Goal: Task Accomplishment & Management: Use online tool/utility

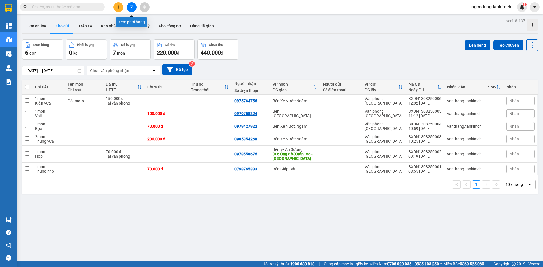
click at [131, 8] on icon "file-add" at bounding box center [132, 7] width 4 height 4
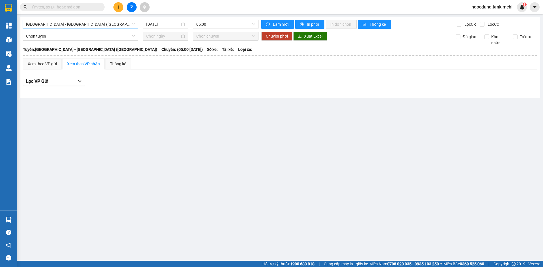
click at [56, 23] on span "Đà Nẵng - Hà Nội (Hàng)" at bounding box center [80, 24] width 109 height 8
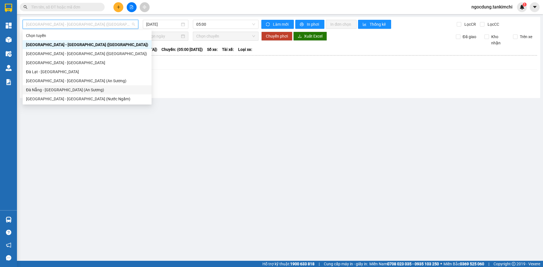
click at [45, 90] on div "Đà Nẵng - Sài Gòn (An Sương)" at bounding box center [87, 90] width 122 height 6
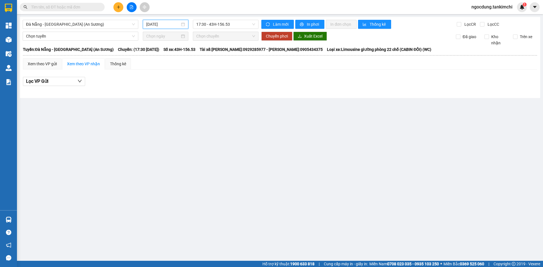
click at [173, 24] on input "13/08/2025" at bounding box center [163, 24] width 34 height 6
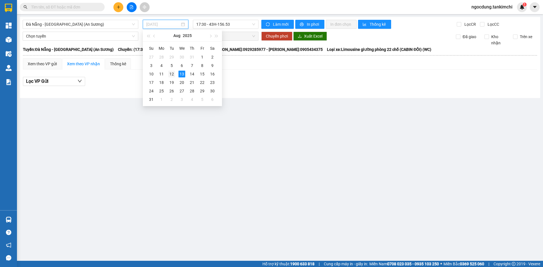
click at [172, 73] on div "12" at bounding box center [171, 74] width 7 height 7
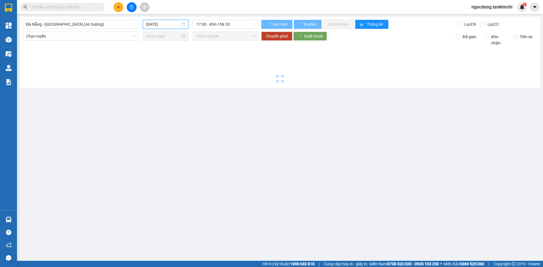
type input "12/08/2025"
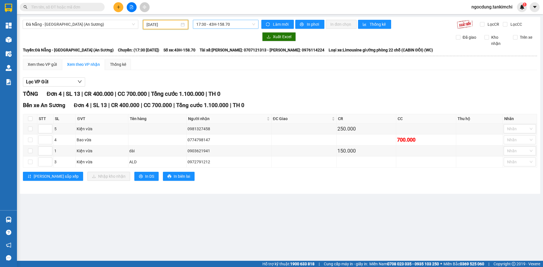
click at [237, 23] on span "17:30 - 43H-158.70" at bounding box center [225, 24] width 59 height 8
click at [224, 46] on div "17:30 - 43H-158.70" at bounding box center [218, 45] width 44 height 6
click at [315, 24] on span "In phơi" at bounding box center [313, 24] width 13 height 6
